Goal: Information Seeking & Learning: Learn about a topic

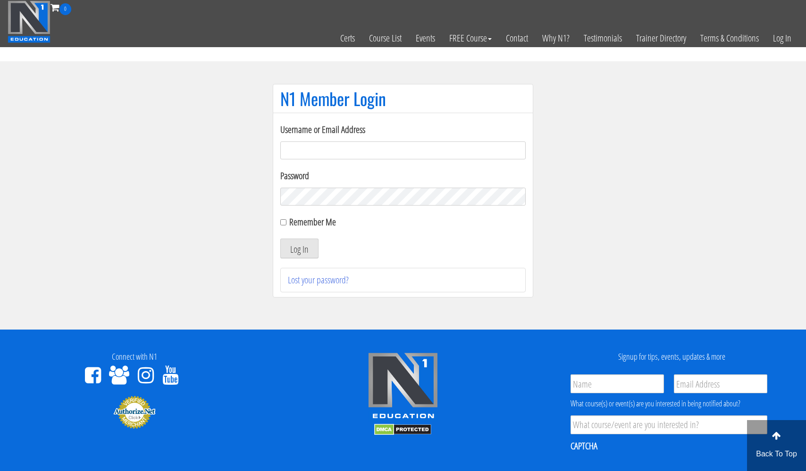
type input "usmcfit93@gmail.com"
click at [299, 249] on button "Log In" at bounding box center [299, 249] width 38 height 20
click at [284, 224] on input "Remember Me" at bounding box center [283, 222] width 6 height 6
checkbox input "false"
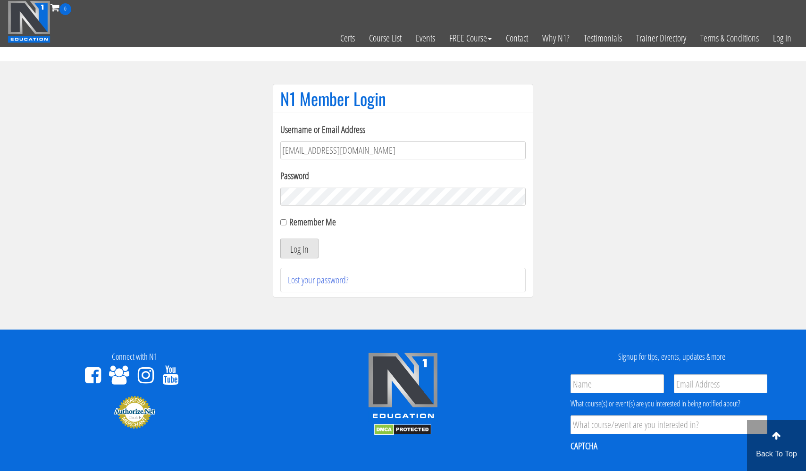
click at [297, 245] on button "Log In" at bounding box center [299, 249] width 38 height 20
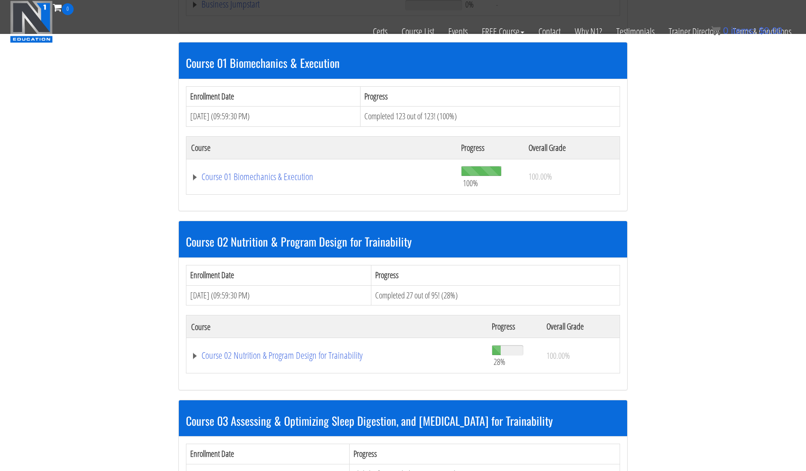
scroll to position [435, 0]
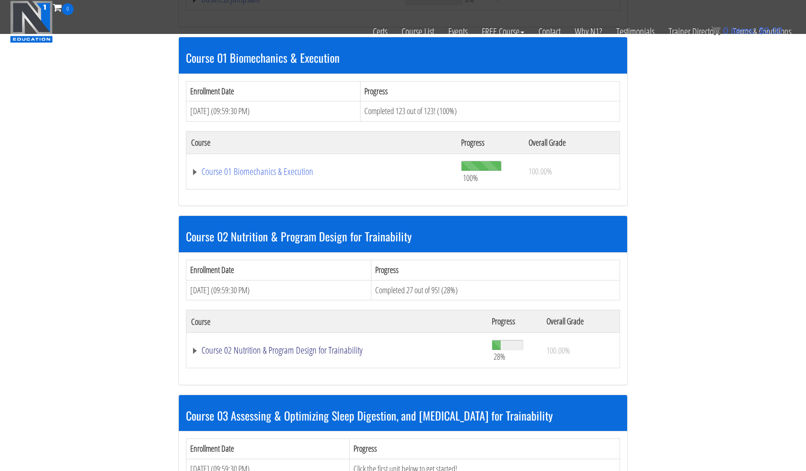
click at [297, 346] on link "Course 02 Nutrition & Program Design for Trainability" at bounding box center [336, 350] width 291 height 9
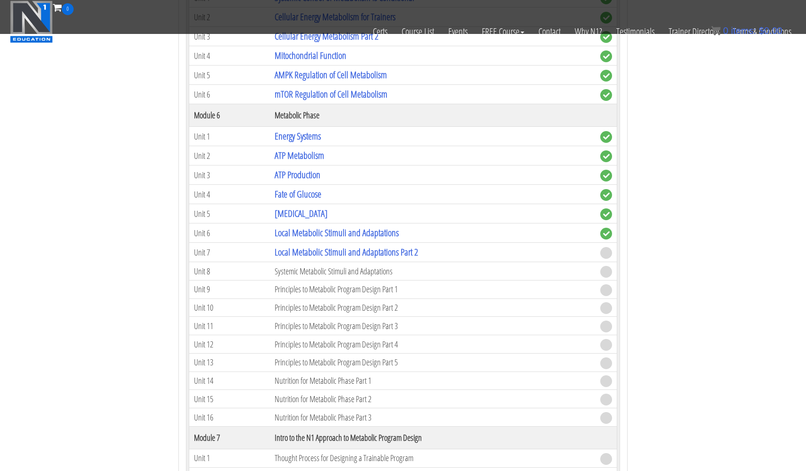
scroll to position [1221, 0]
click at [324, 251] on link "Local Metabolic Stimuli and Adaptations Part 2" at bounding box center [346, 252] width 143 height 13
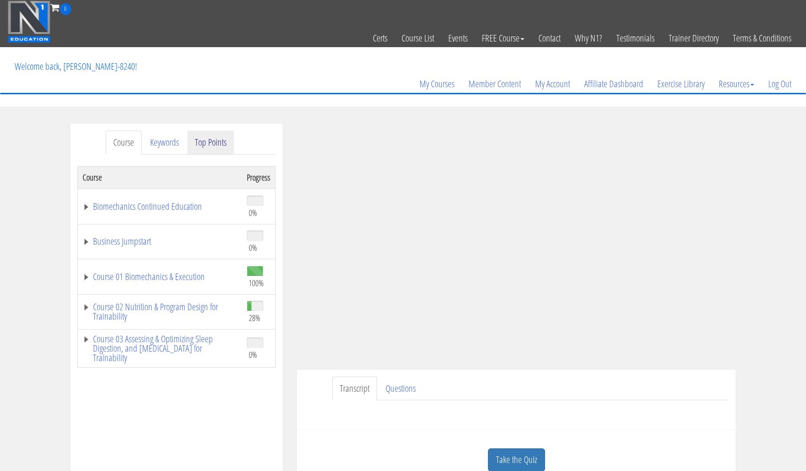
click at [215, 142] on link "Top Points" at bounding box center [210, 143] width 47 height 24
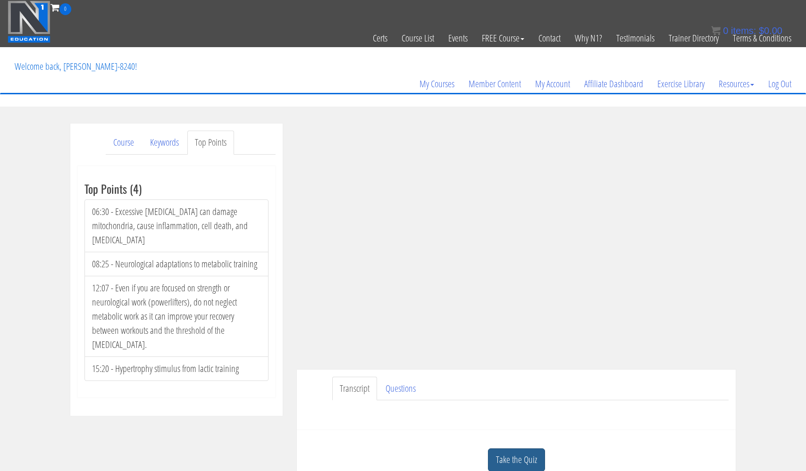
click at [508, 460] on link "Take the Quiz" at bounding box center [516, 460] width 57 height 23
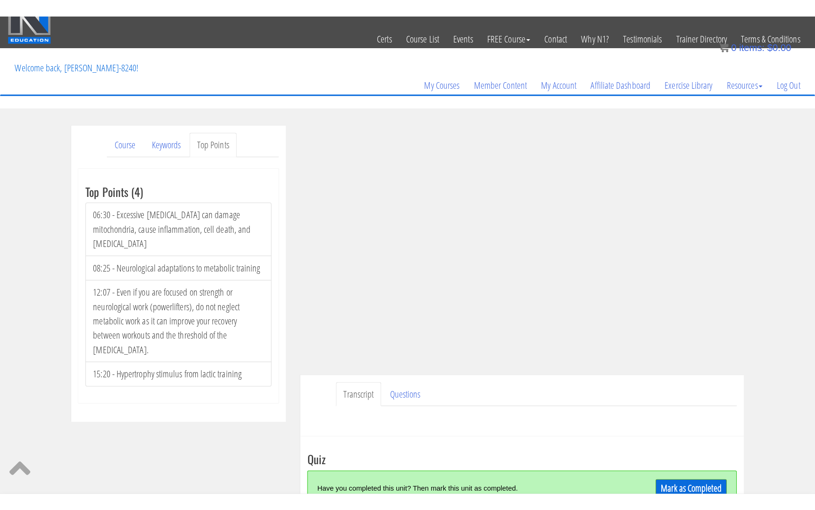
scroll to position [13, 0]
